Goal: Navigation & Orientation: Find specific page/section

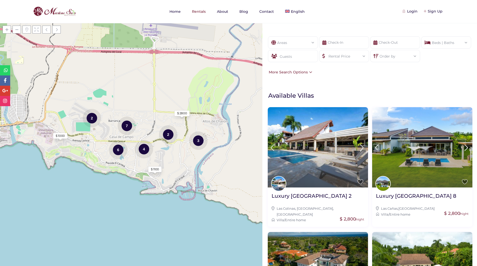
click at [365, 75] on div "Areas All Areas [GEOGRAPHIC_DATA] (26) - [GEOGRAPHIC_DATA] (1) - [GEOGRAPHIC_DA…" at bounding box center [370, 56] width 215 height 54
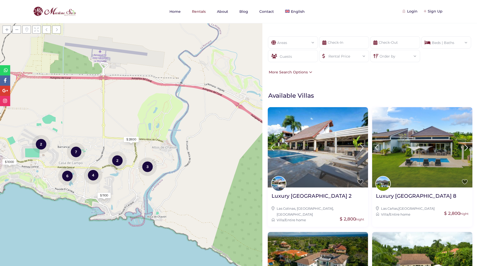
click at [357, 77] on div "Areas All Areas [GEOGRAPHIC_DATA] (26) - [GEOGRAPHIC_DATA] (1) - [GEOGRAPHIC_DA…" at bounding box center [370, 56] width 215 height 54
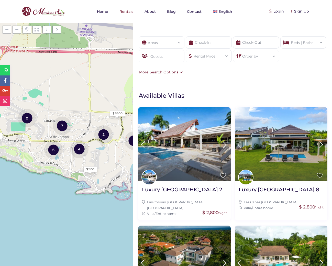
click at [294, 60] on form "Areas All Areas Casa De Campo (26) - Barranca (1) - Barranca Oeste (1) - Barran…" at bounding box center [232, 52] width 189 height 33
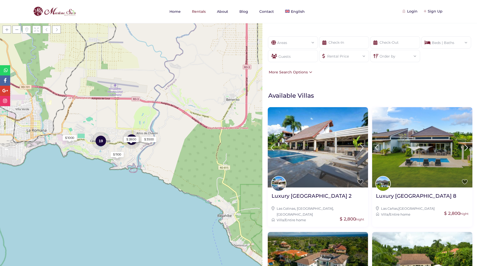
click at [331, 80] on div "Areas All Areas [GEOGRAPHIC_DATA] (26) - [GEOGRAPHIC_DATA] (1) - [GEOGRAPHIC_DA…" at bounding box center [370, 56] width 215 height 54
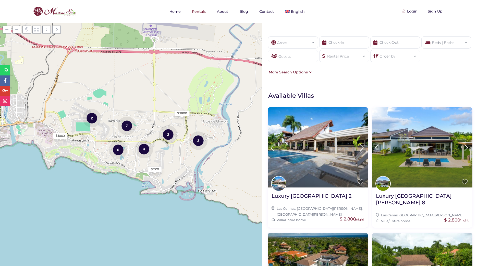
click at [307, 72] on div "More Search Options" at bounding box center [290, 72] width 45 height 6
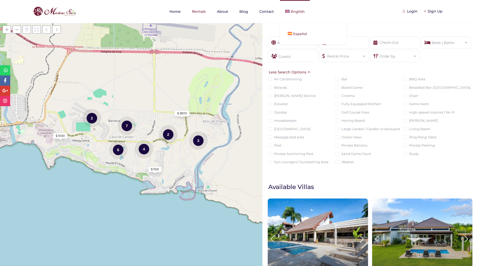
click at [293, 35] on span "Español" at bounding box center [300, 34] width 14 height 4
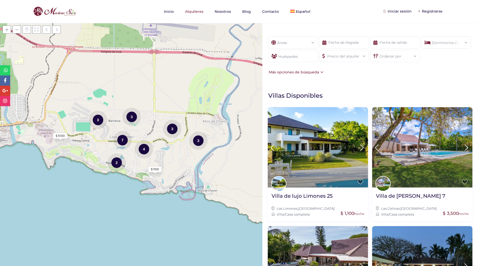
click at [311, 71] on div "Más opciones de búsqueda" at bounding box center [296, 72] width 56 height 6
